Goal: Use online tool/utility: Utilize a website feature to perform a specific function

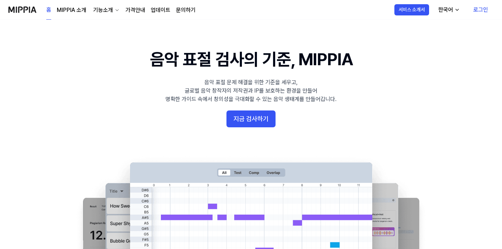
click at [480, 10] on link "로그인" at bounding box center [480, 10] width 26 height 20
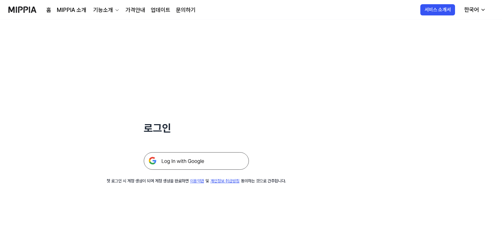
click at [199, 163] on img at bounding box center [196, 161] width 105 height 18
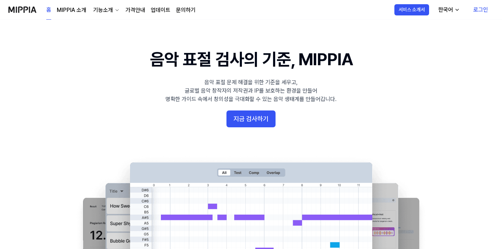
click at [474, 7] on link "로그인" at bounding box center [480, 10] width 26 height 20
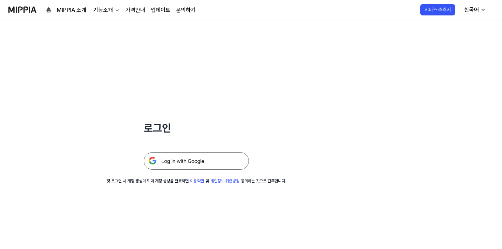
click at [201, 164] on img at bounding box center [196, 161] width 105 height 18
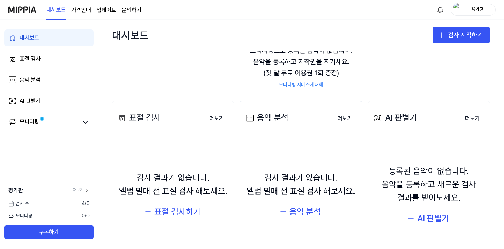
scroll to position [37, 0]
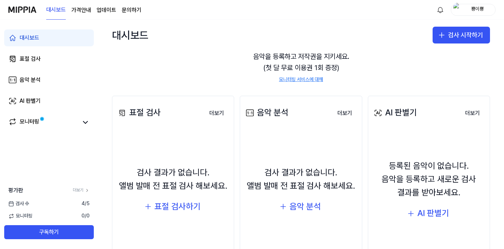
click at [361, 40] on div "대시보드 검사 시작하기" at bounding box center [301, 35] width 406 height 31
click at [459, 39] on button "검사 시작하기" at bounding box center [461, 35] width 57 height 17
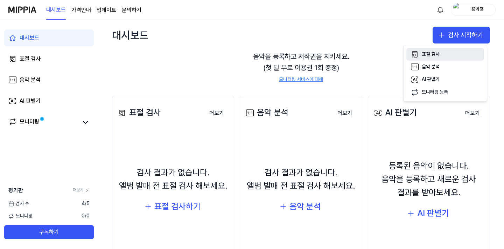
click at [435, 49] on button "표절 검사" at bounding box center [446, 54] width 78 height 13
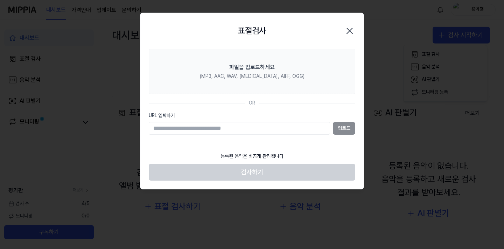
click at [238, 130] on input "URL 입력하기" at bounding box center [239, 128] width 181 height 13
type input "**********"
click at [338, 129] on button "업로드" at bounding box center [344, 128] width 22 height 13
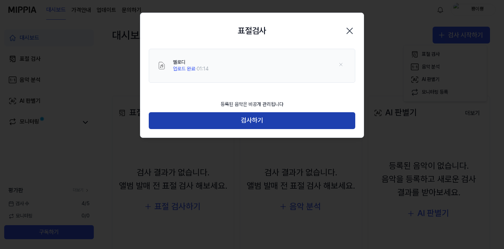
click at [249, 125] on button "검사하기" at bounding box center [252, 120] width 207 height 17
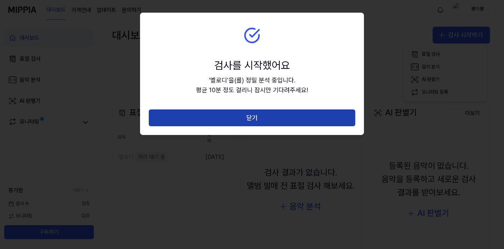
click at [256, 119] on button "닫기" at bounding box center [252, 117] width 207 height 17
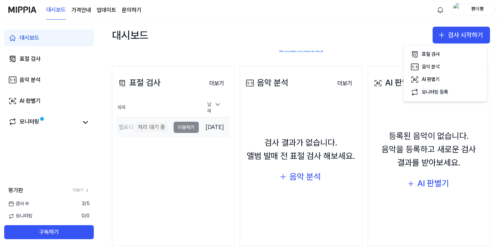
scroll to position [69, 0]
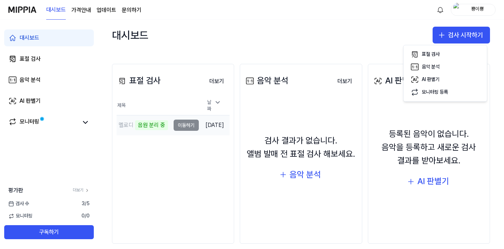
click at [175, 121] on td "멜로디 음원 분리 중 이동하기" at bounding box center [158, 125] width 82 height 20
click at [182, 123] on td "멜로디 음원 분리 중 이동하기" at bounding box center [158, 125] width 82 height 20
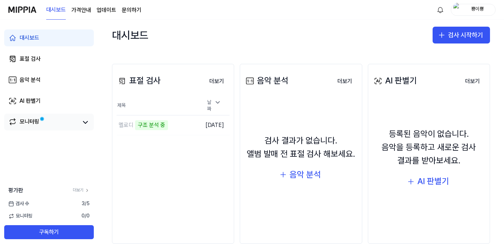
click at [32, 121] on div "모니터링" at bounding box center [30, 122] width 20 height 10
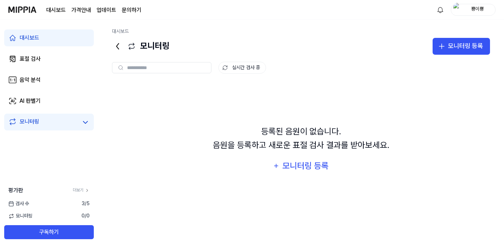
click at [49, 37] on link "대시보드" at bounding box center [49, 37] width 90 height 17
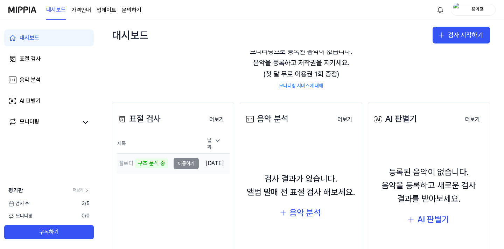
scroll to position [35, 0]
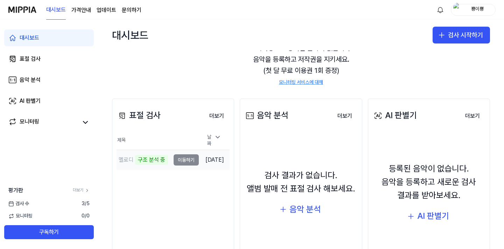
click at [135, 158] on div "구조 분석 중" at bounding box center [151, 160] width 33 height 10
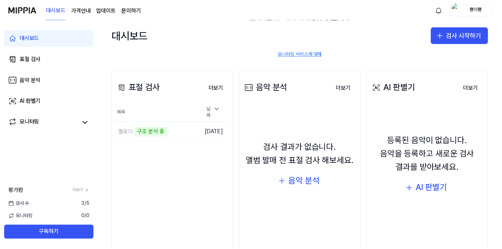
scroll to position [64, 0]
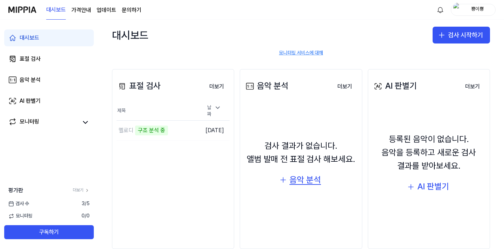
click at [313, 184] on div "음악 분석" at bounding box center [306, 179] width 32 height 13
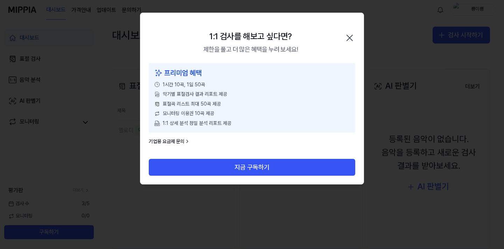
click at [354, 37] on icon "button" at bounding box center [349, 37] width 11 height 11
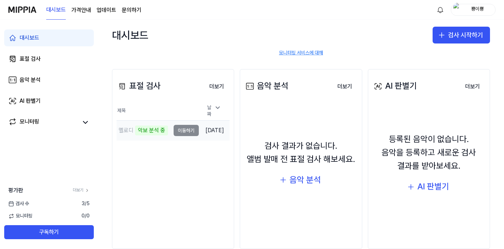
click at [177, 127] on td "멜로디 악보 분석 중 이동하기" at bounding box center [158, 131] width 82 height 20
click at [172, 145] on div "표절 검사 더보기 표절 검사 제목 날짜 멜로디 악보 분석 중 이동하기 [DATE] 더보기" at bounding box center [173, 159] width 122 height 180
click at [39, 61] on div "표절 검사" at bounding box center [30, 59] width 21 height 8
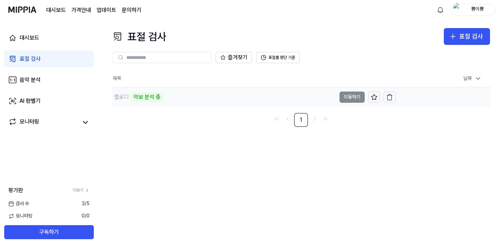
click at [350, 99] on td "멜로디 악보 분석 중 이동하기" at bounding box center [254, 97] width 284 height 20
drag, startPoint x: 250, startPoint y: 148, endPoint x: 243, endPoint y: 145, distance: 7.4
click at [250, 148] on div "표절 검사 표절 검사 표절 검사 음악 분석 AI 판별기 즐겨찾기 표절률 판단 기준 제목 날짜 멜로디 악보 분석 중 이동하기 [DATE]…" at bounding box center [301, 134] width 406 height 229
click at [349, 97] on td "멜로디 악보 분석 중 이동하기" at bounding box center [254, 97] width 284 height 20
click at [41, 63] on link "표절 검사" at bounding box center [49, 58] width 90 height 17
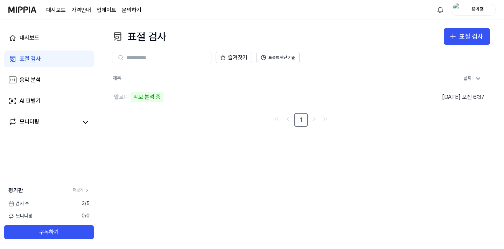
click at [41, 63] on link "표절 검사" at bounding box center [49, 58] width 90 height 17
click at [123, 96] on div "멜로디" at bounding box center [121, 97] width 15 height 8
click at [35, 61] on div "표절 검사" at bounding box center [30, 59] width 21 height 8
click at [144, 96] on div "악보 분석 중" at bounding box center [147, 97] width 33 height 10
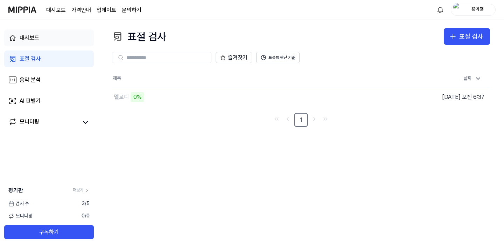
click at [45, 35] on link "대시보드" at bounding box center [49, 37] width 90 height 17
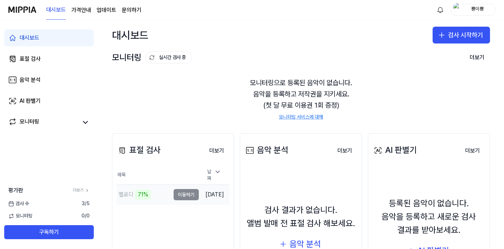
click at [132, 193] on div "멜로디" at bounding box center [126, 194] width 15 height 8
click at [171, 192] on td "멜로디 71% 이동하기" at bounding box center [158, 195] width 82 height 20
click at [171, 192] on td "멜로디 74% 이동하기" at bounding box center [158, 195] width 82 height 20
click at [28, 59] on div "표절 검사" at bounding box center [30, 59] width 21 height 8
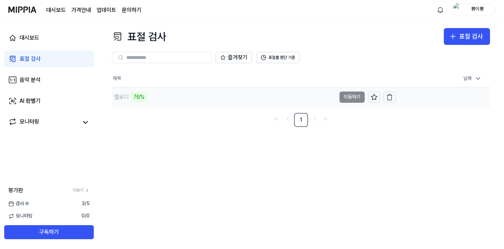
click at [346, 97] on td "멜로디 76% 이동하기" at bounding box center [254, 97] width 284 height 20
click at [346, 95] on button "이동하기" at bounding box center [352, 96] width 25 height 11
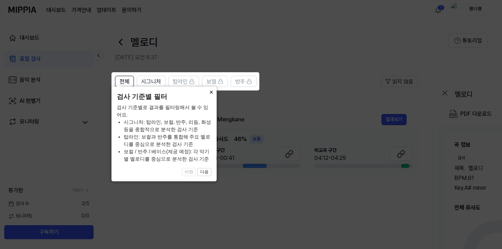
click at [211, 96] on button "×" at bounding box center [210, 92] width 11 height 10
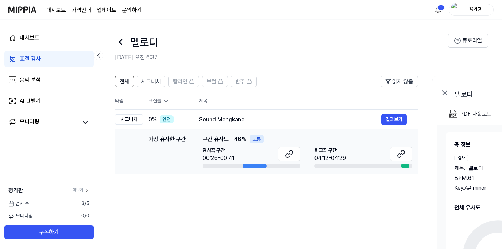
scroll to position [34, 0]
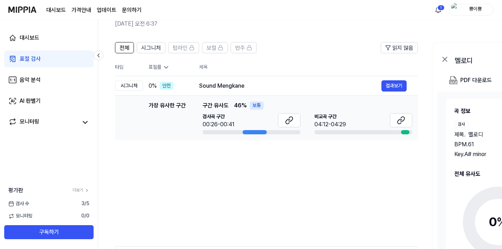
click at [253, 108] on div "보통" at bounding box center [256, 105] width 14 height 8
click at [254, 105] on div "보통" at bounding box center [256, 105] width 14 height 8
click at [391, 87] on button "결과보기" at bounding box center [393, 85] width 25 height 11
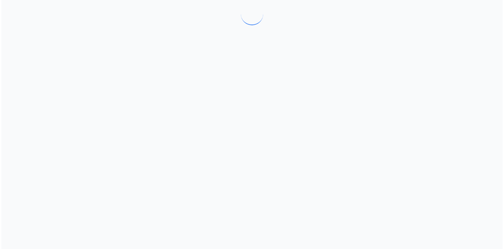
scroll to position [0, 0]
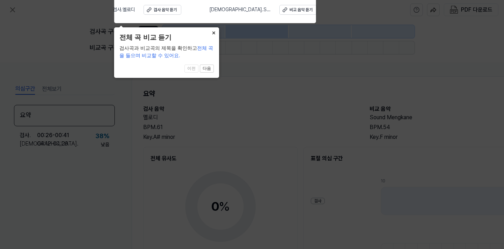
click at [214, 31] on button "×" at bounding box center [213, 32] width 11 height 10
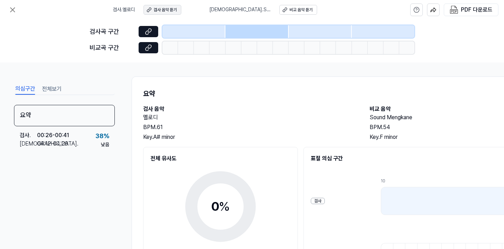
click at [168, 6] on button "검사 음악 듣기" at bounding box center [163, 10] width 38 height 10
click at [290, 7] on div "비교 음악 듣기" at bounding box center [301, 10] width 23 height 6
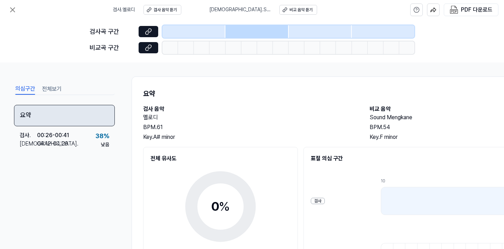
click at [71, 110] on div "요약" at bounding box center [64, 115] width 101 height 21
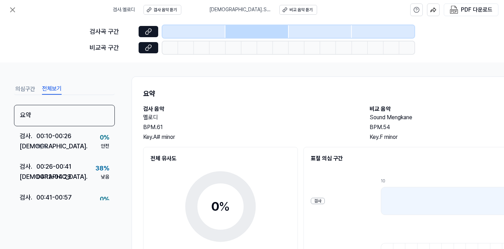
drag, startPoint x: 51, startPoint y: 85, endPoint x: 27, endPoint y: 92, distance: 25.7
click at [51, 85] on button "전체보기" at bounding box center [52, 88] width 20 height 11
